Goal: Task Accomplishment & Management: Complete application form

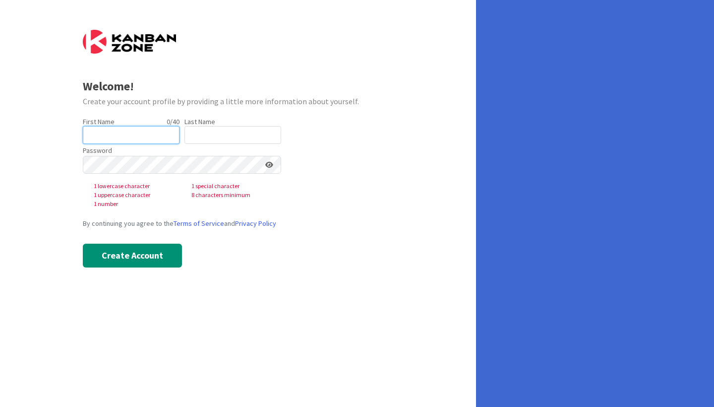
click at [145, 137] on input "text" at bounding box center [131, 135] width 97 height 18
type input "Osi"
click at [212, 132] on input "text" at bounding box center [233, 135] width 97 height 18
type input "P"
type input "Oiboh"
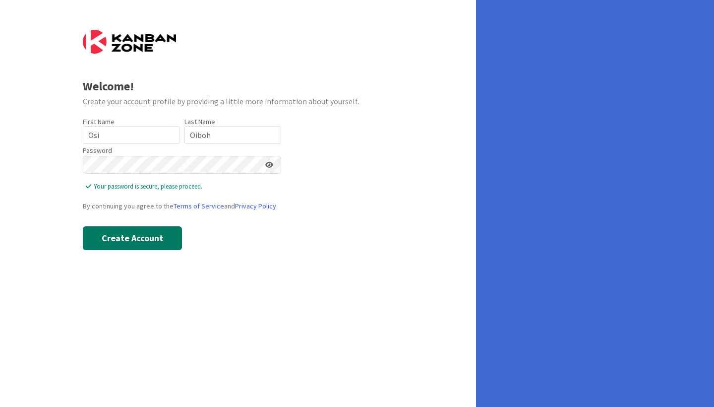
click at [168, 244] on button "Create Account" at bounding box center [132, 238] width 99 height 24
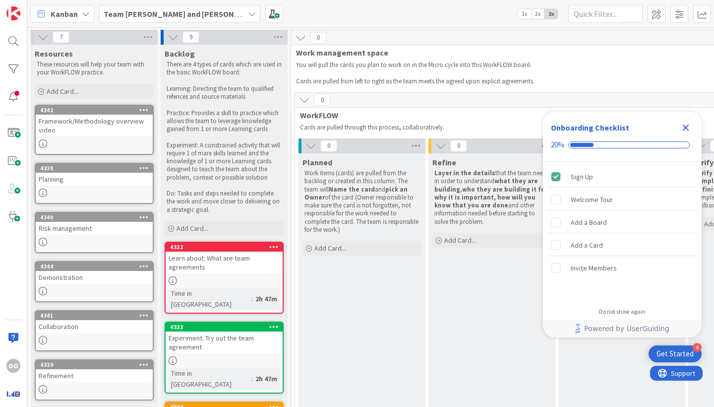
click at [248, 15] on icon at bounding box center [252, 14] width 8 height 8
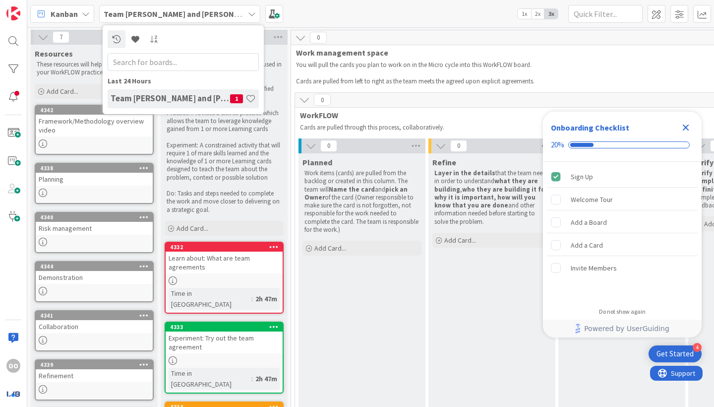
click at [248, 15] on icon at bounding box center [252, 14] width 8 height 8
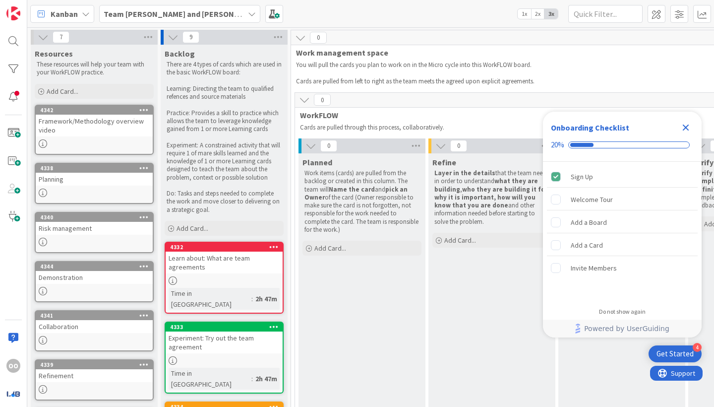
click at [223, 262] on div "Learn about: What are team agreements" at bounding box center [224, 262] width 117 height 22
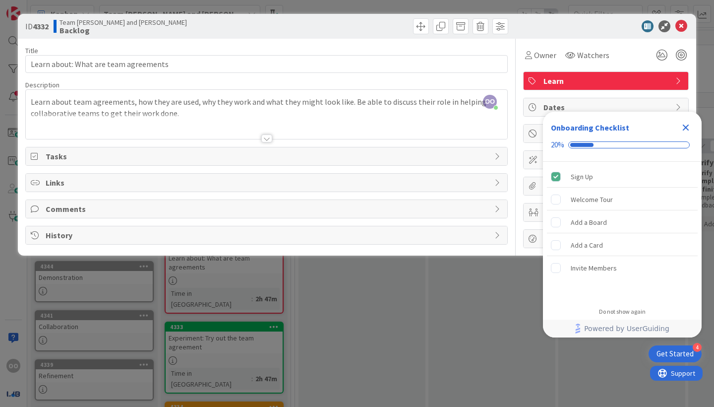
click at [265, 136] on div at bounding box center [266, 138] width 11 height 8
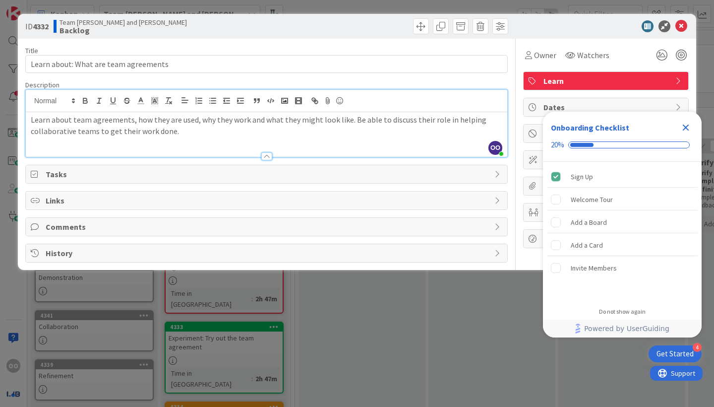
click at [502, 84] on div "Description" at bounding box center [266, 84] width 483 height 9
click at [501, 175] on icon at bounding box center [499, 174] width 8 height 8
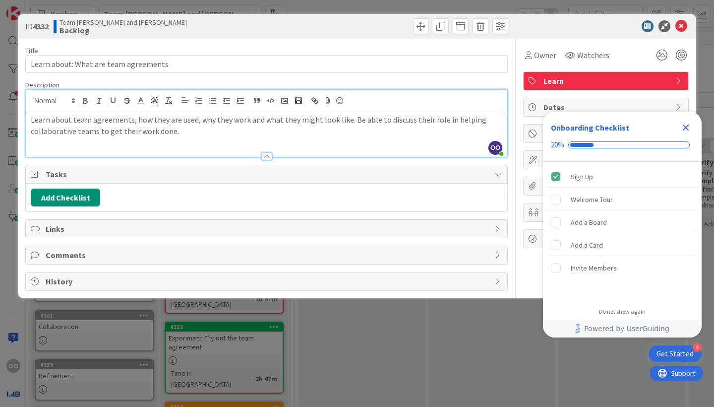
click at [501, 174] on icon at bounding box center [499, 174] width 8 height 8
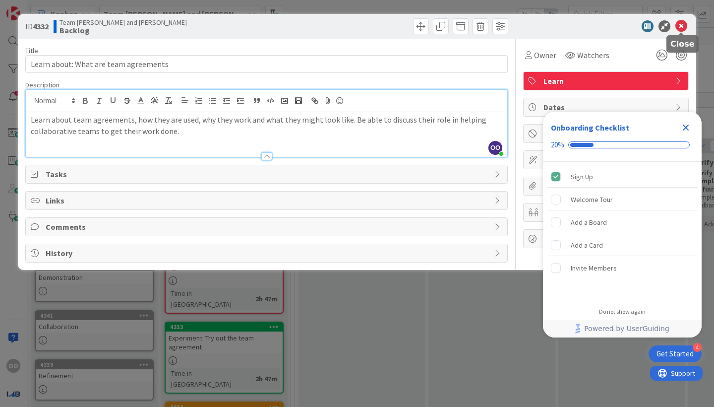
click at [678, 27] on icon at bounding box center [682, 26] width 12 height 12
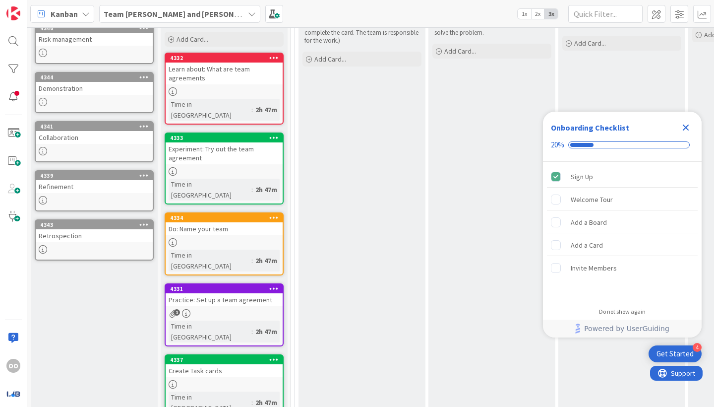
scroll to position [186, 0]
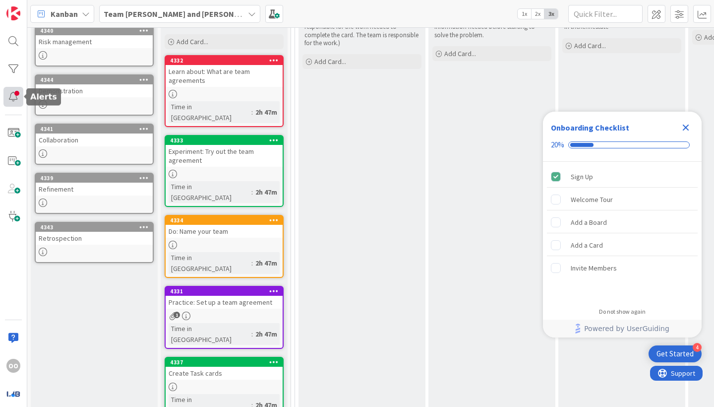
click at [20, 98] on div at bounding box center [13, 97] width 20 height 20
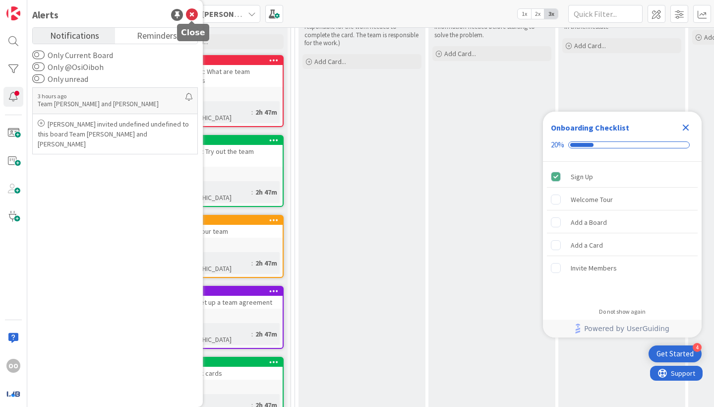
click at [192, 16] on icon at bounding box center [192, 15] width 12 height 12
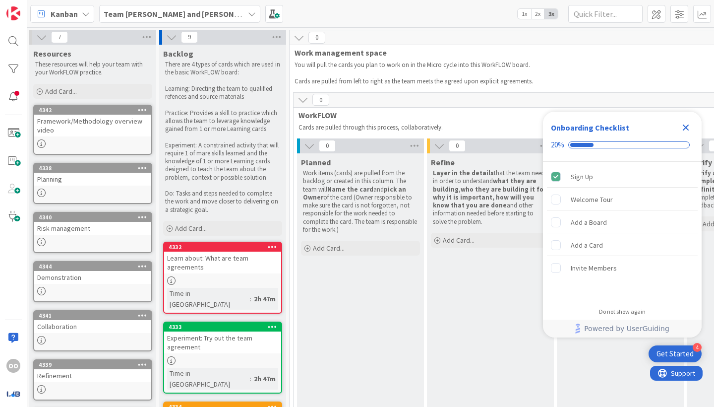
scroll to position [0, 0]
click at [637, 195] on div "Welcome Tour" at bounding box center [622, 199] width 151 height 22
